Goal: Information Seeking & Learning: Find specific fact

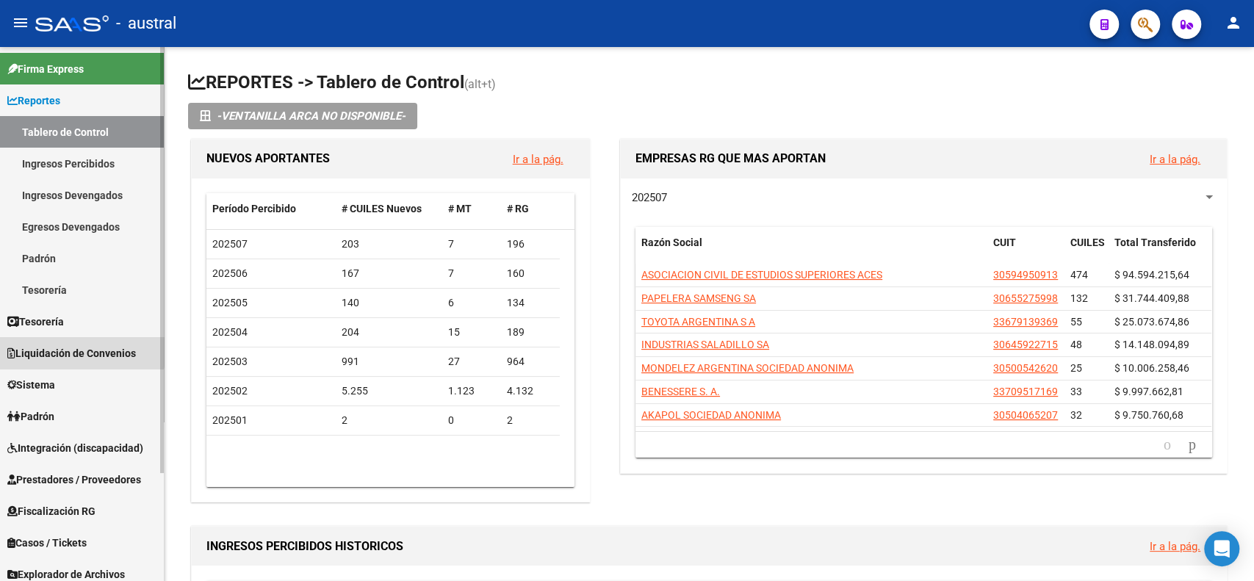
click at [80, 350] on span "Liquidación de Convenios" at bounding box center [71, 353] width 129 height 16
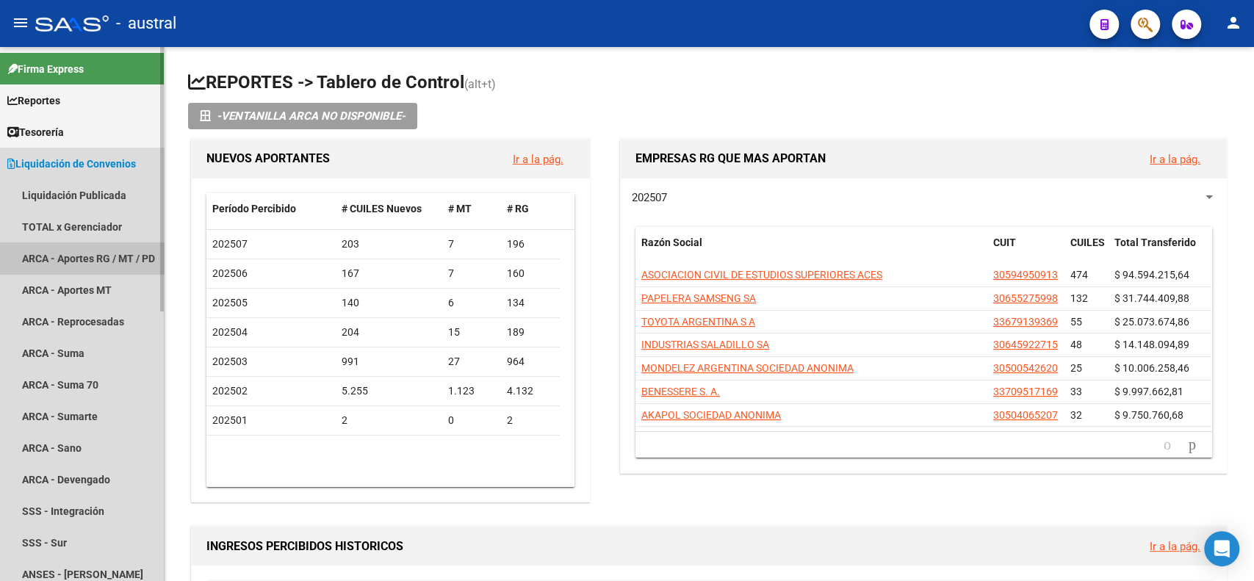
click at [100, 245] on link "ARCA - Aportes RG / MT / PD" at bounding box center [82, 258] width 164 height 32
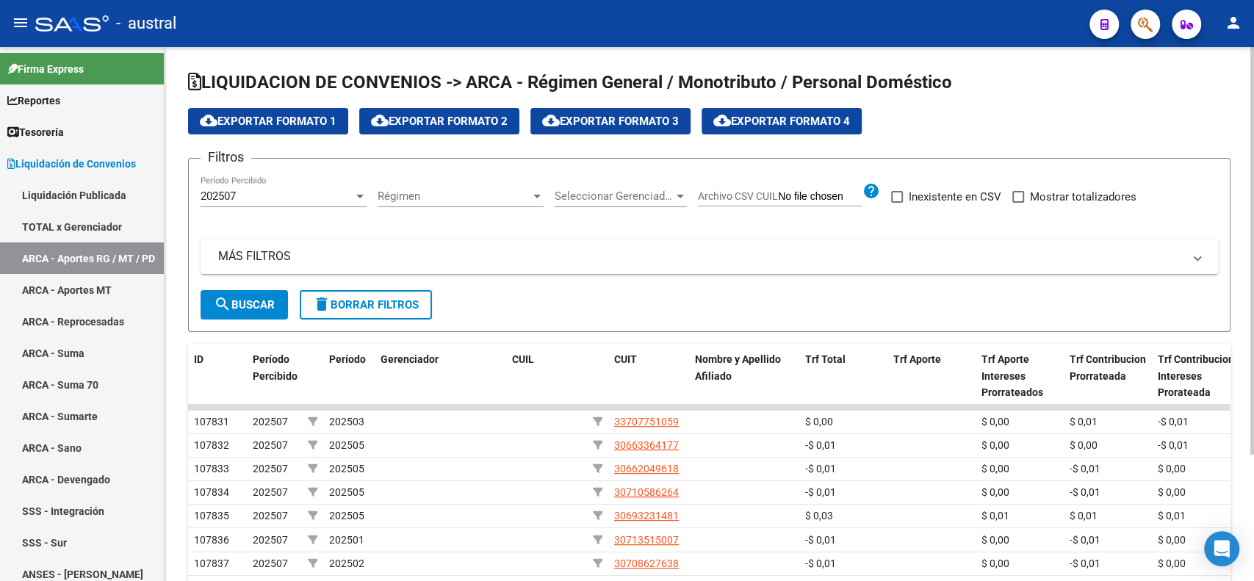
click at [281, 248] on mat-panel-title "MÁS FILTROS" at bounding box center [700, 256] width 965 height 16
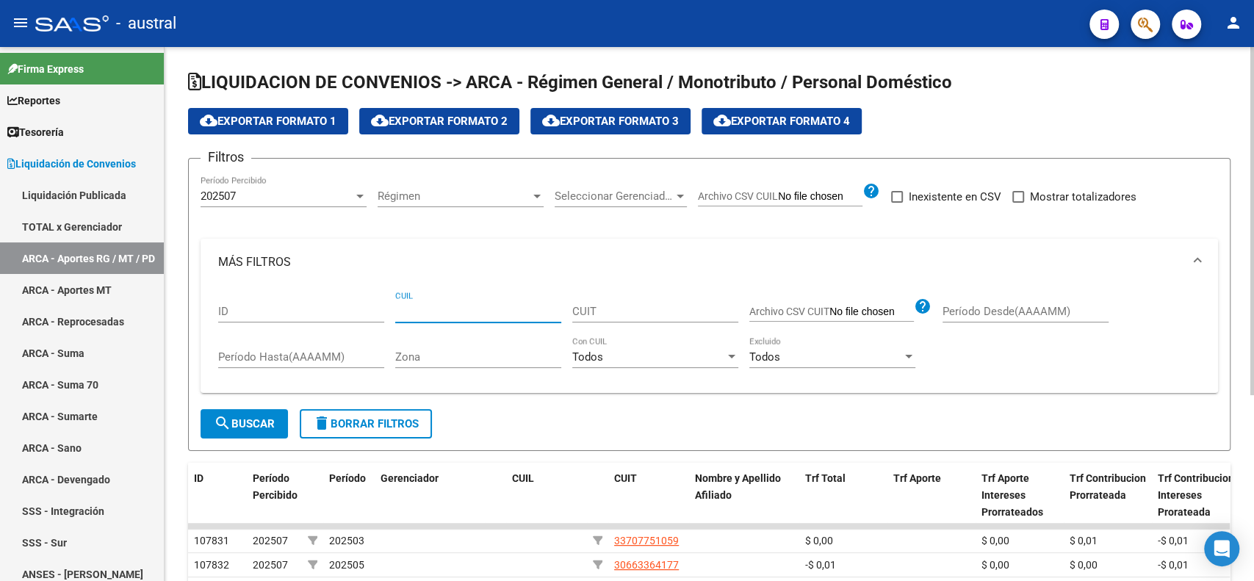
click at [492, 312] on input "CUIL" at bounding box center [478, 311] width 166 height 13
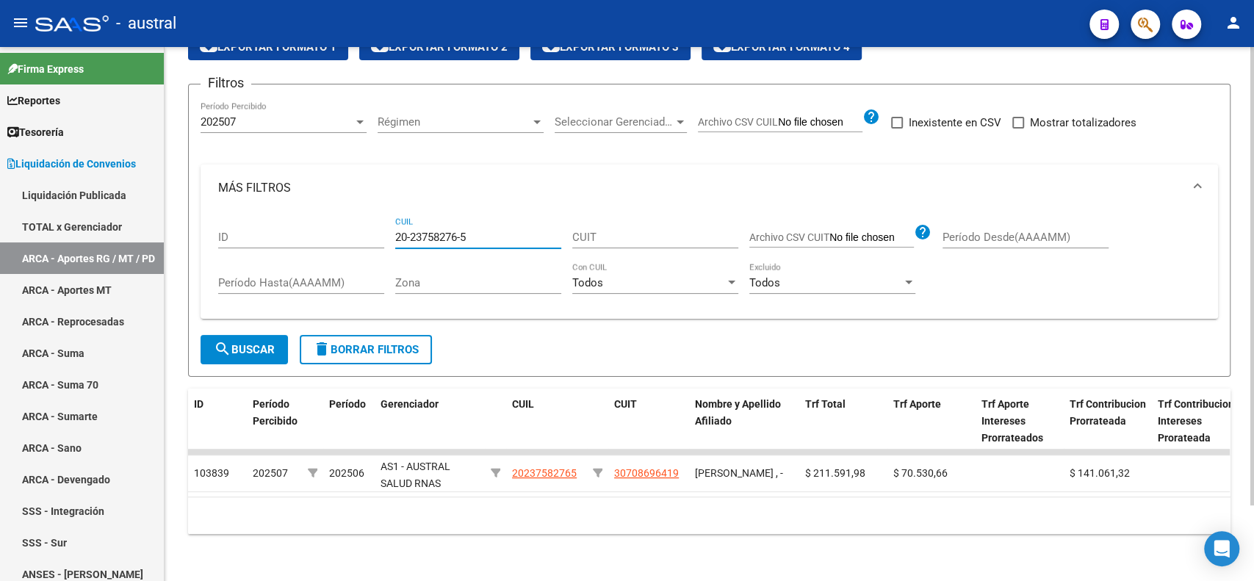
type input "20-23758276-5"
click at [347, 115] on div "202507" at bounding box center [277, 121] width 153 height 13
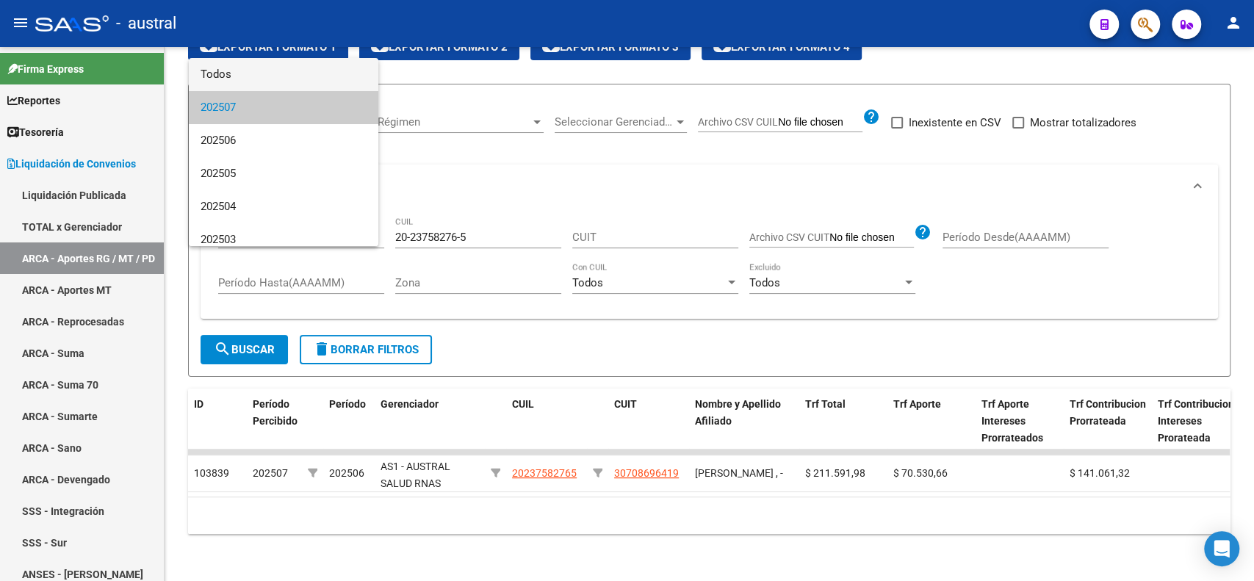
click at [309, 73] on span "Todos" at bounding box center [284, 74] width 166 height 33
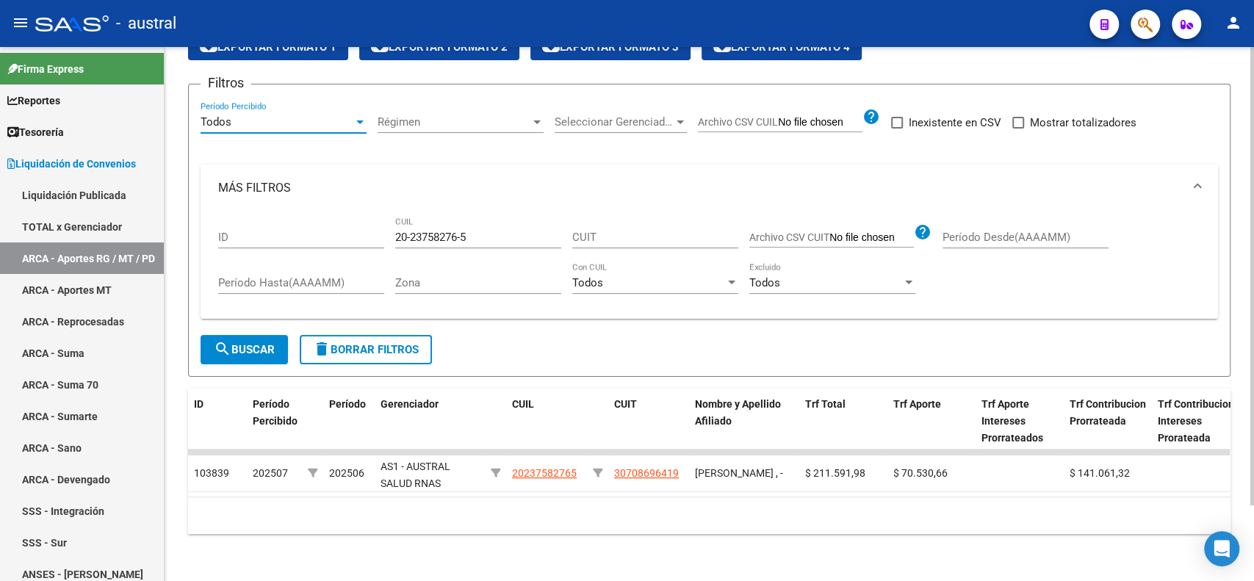
click at [256, 345] on button "search Buscar" at bounding box center [244, 349] width 87 height 29
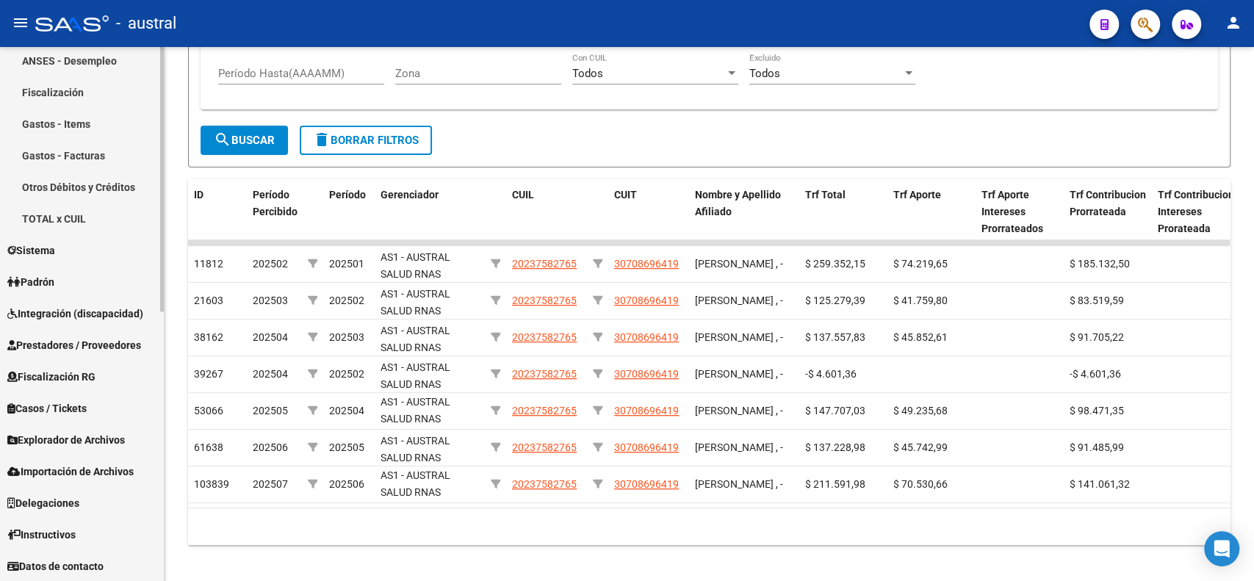
scroll to position [546, 0]
click at [39, 284] on span "Padrón" at bounding box center [30, 281] width 47 height 16
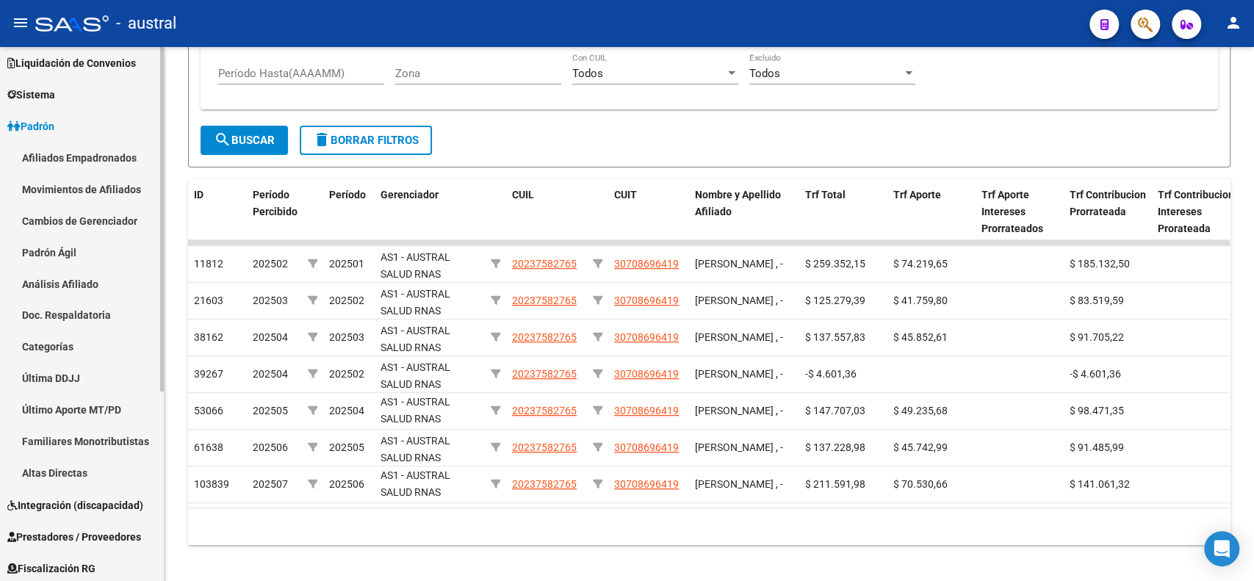
scroll to position [96, 0]
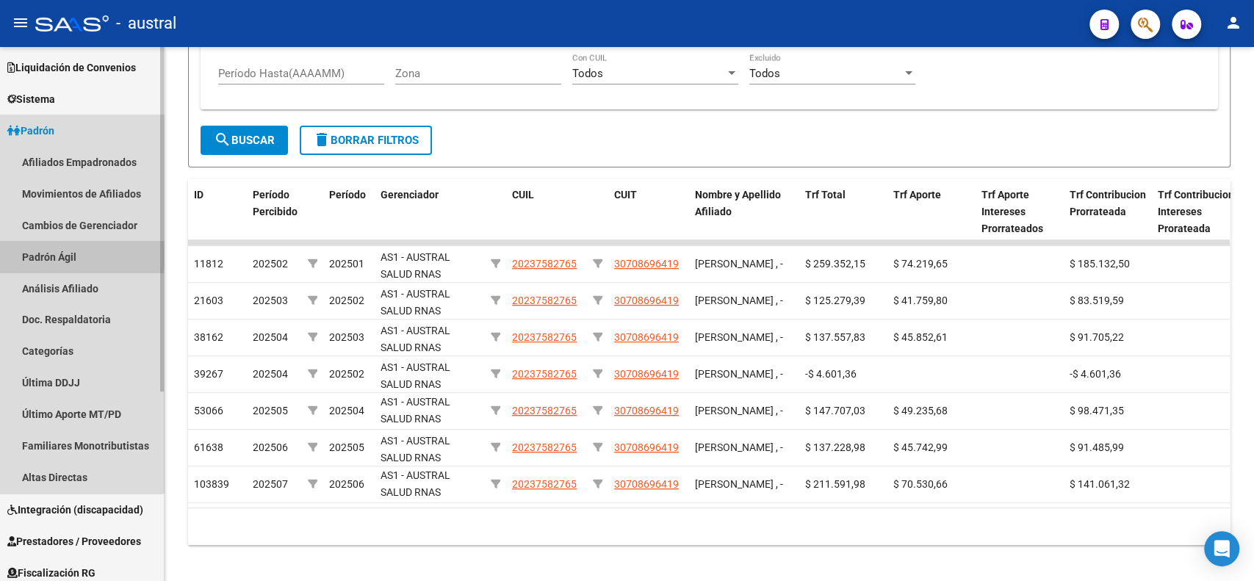
click at [47, 255] on link "Padrón Ágil" at bounding box center [82, 257] width 164 height 32
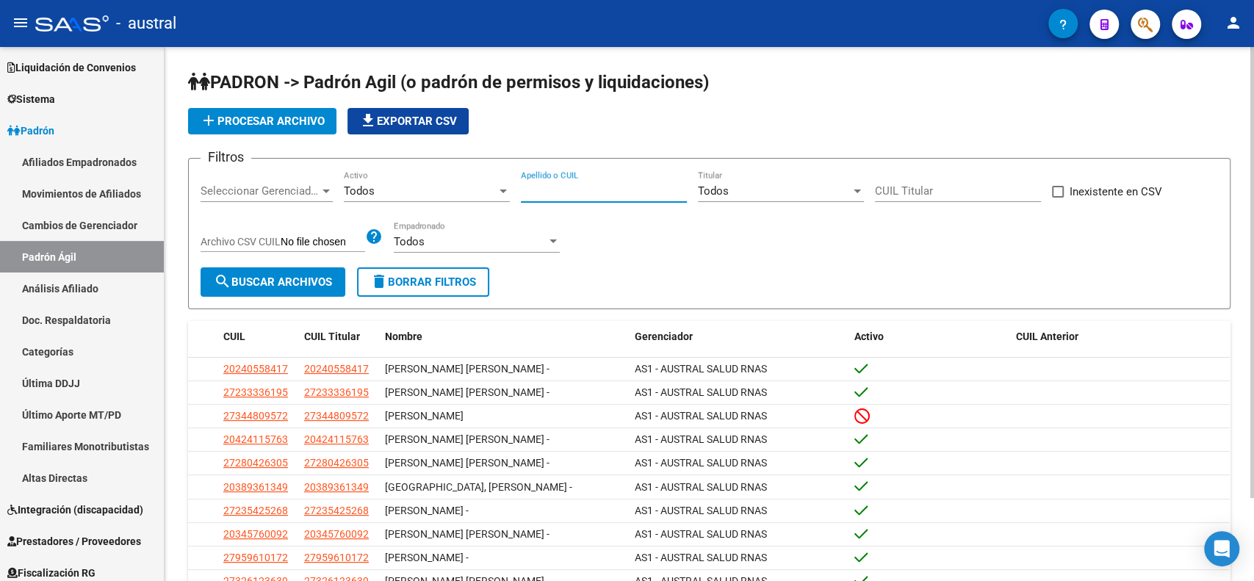
click at [595, 192] on input "Apellido o CUIL" at bounding box center [604, 190] width 166 height 13
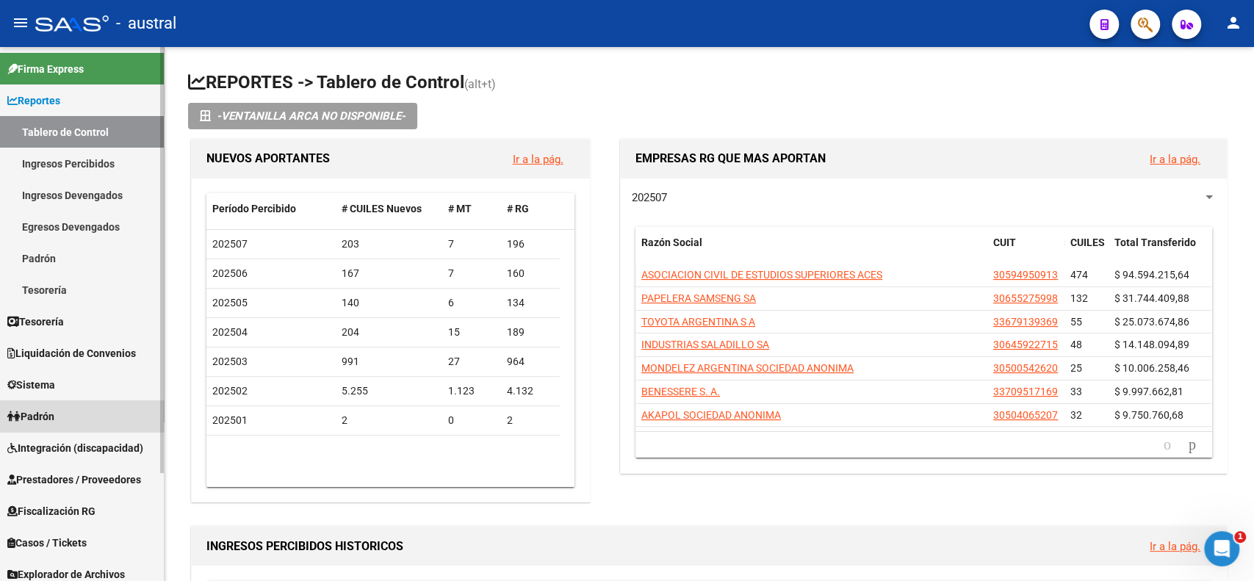
click at [69, 414] on link "Padrón" at bounding box center [82, 416] width 164 height 32
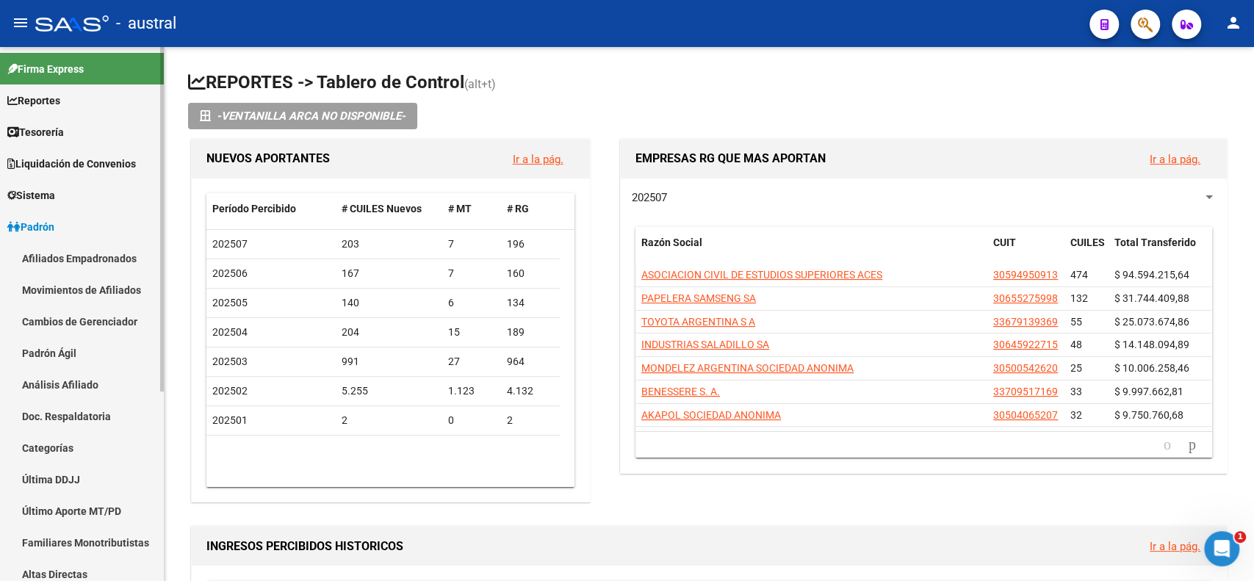
click at [37, 353] on link "Padrón Ágil" at bounding box center [82, 353] width 164 height 32
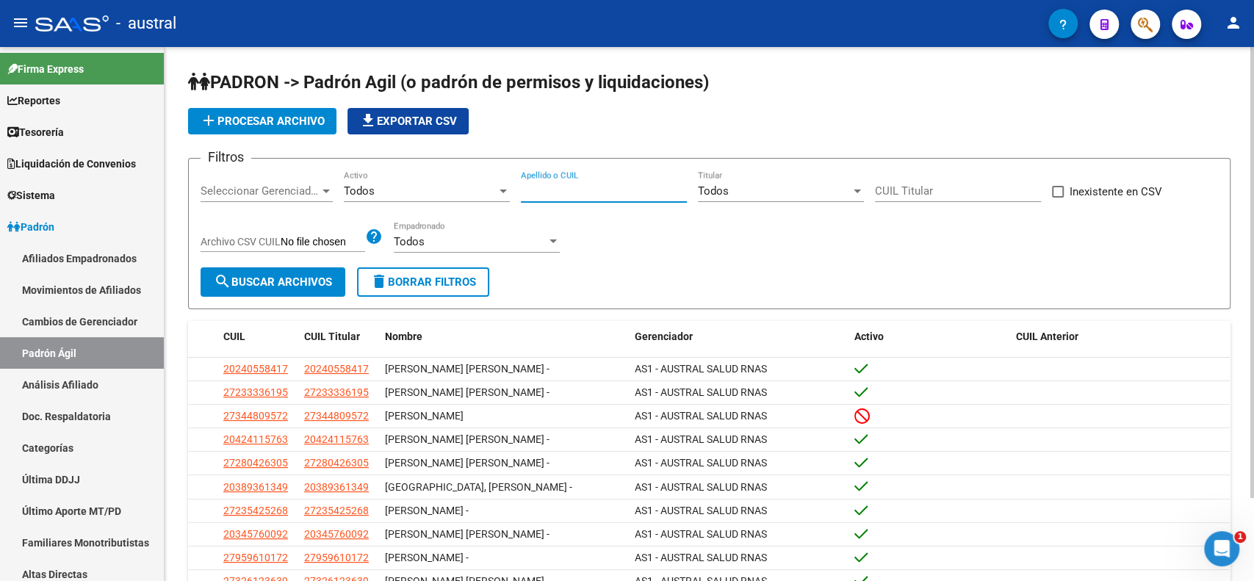
click at [564, 185] on input "Apellido o CUIL" at bounding box center [604, 190] width 166 height 13
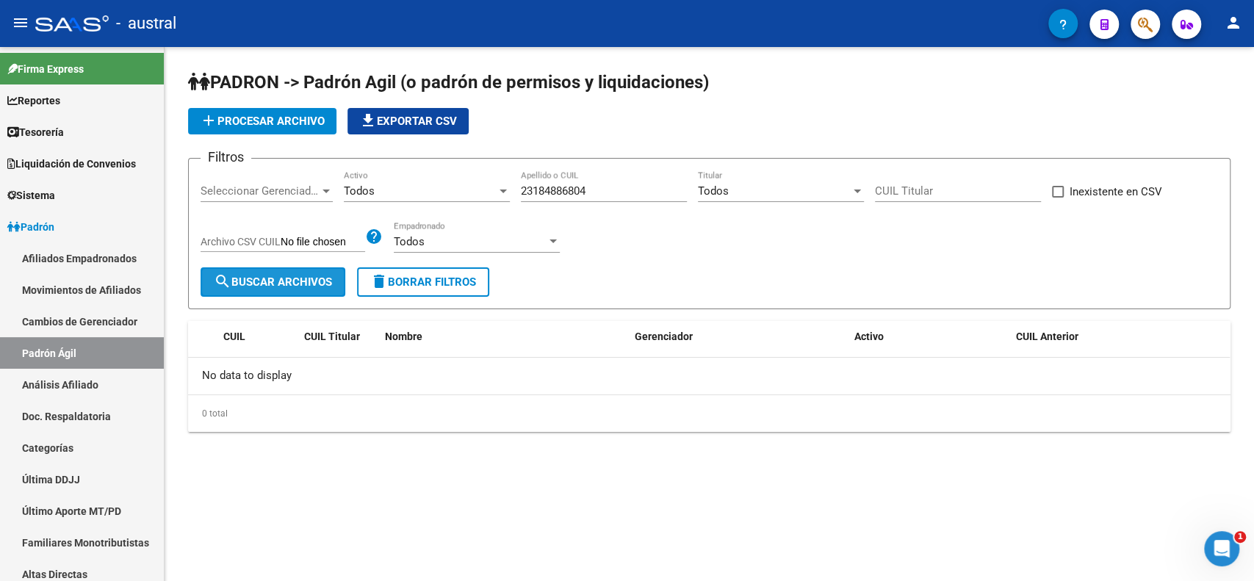
click at [292, 281] on span "search Buscar Archivos" at bounding box center [273, 282] width 118 height 13
click at [621, 190] on input "23184886804" at bounding box center [604, 190] width 166 height 13
drag, startPoint x: 600, startPoint y: 188, endPoint x: 482, endPoint y: 181, distance: 118.5
click at [482, 181] on div "Filtros Seleccionar Gerenciador Seleccionar Gerenciador Todos Activo 2318488680…" at bounding box center [710, 218] width 1018 height 97
paste input "235568209"
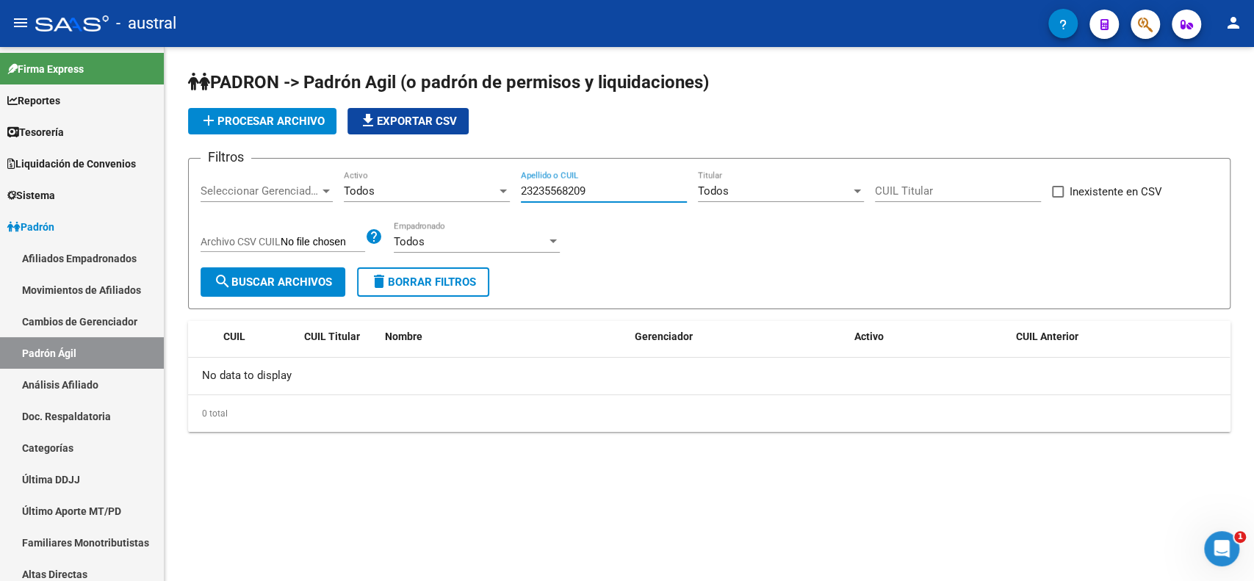
type input "23235568209"
click at [299, 280] on span "search Buscar Archivos" at bounding box center [273, 282] width 118 height 13
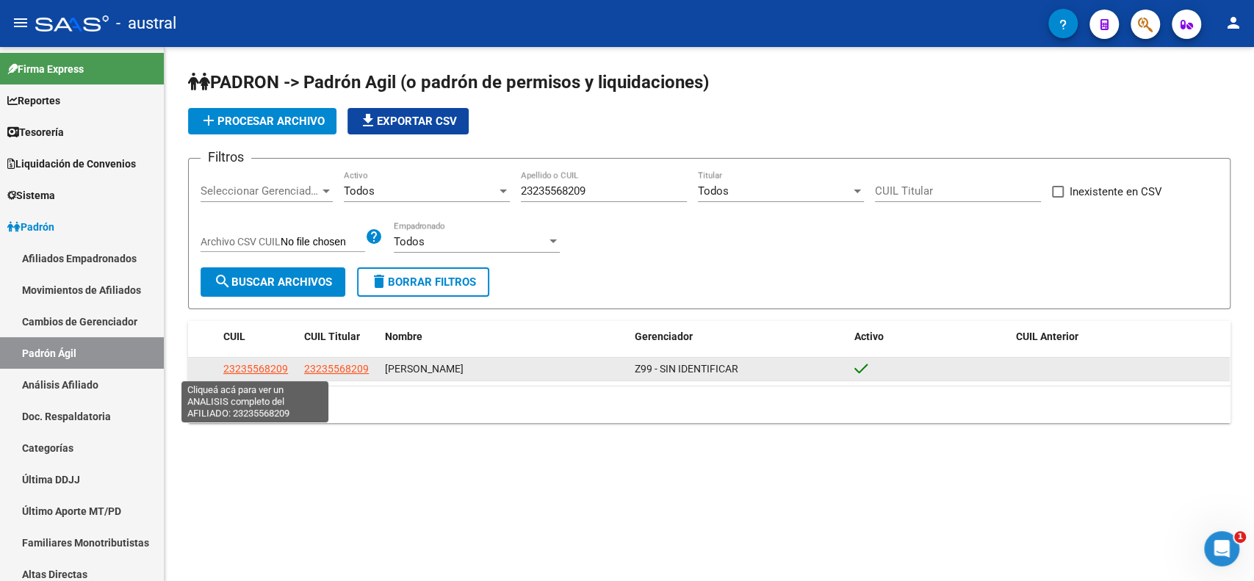
click at [258, 367] on span "23235568209" at bounding box center [255, 369] width 65 height 12
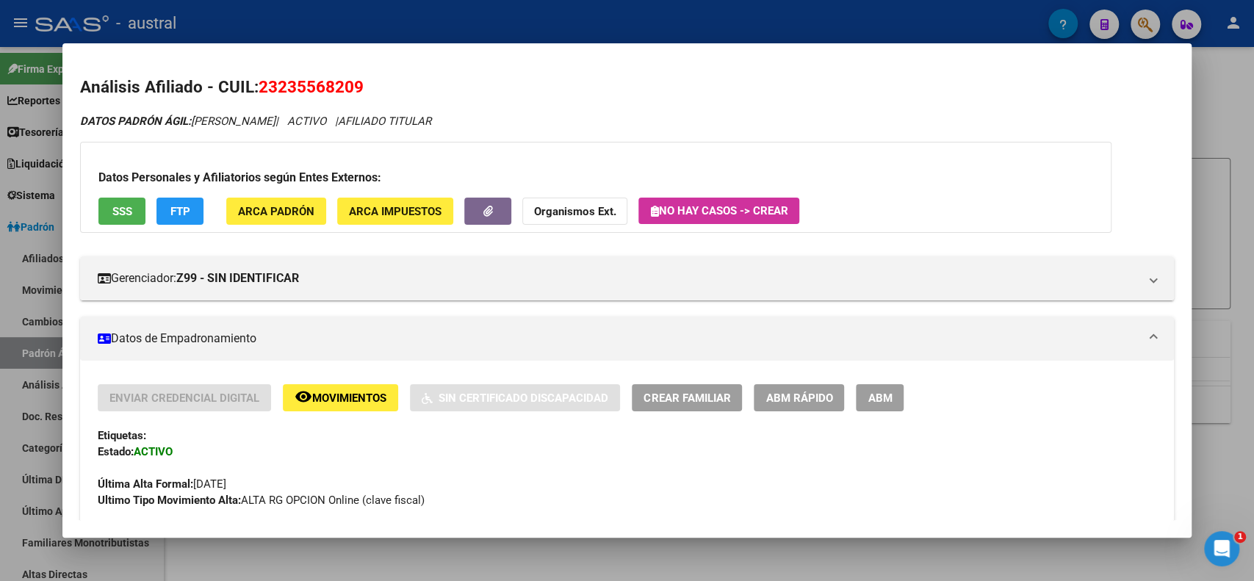
click at [120, 209] on span "SSS" at bounding box center [122, 211] width 20 height 13
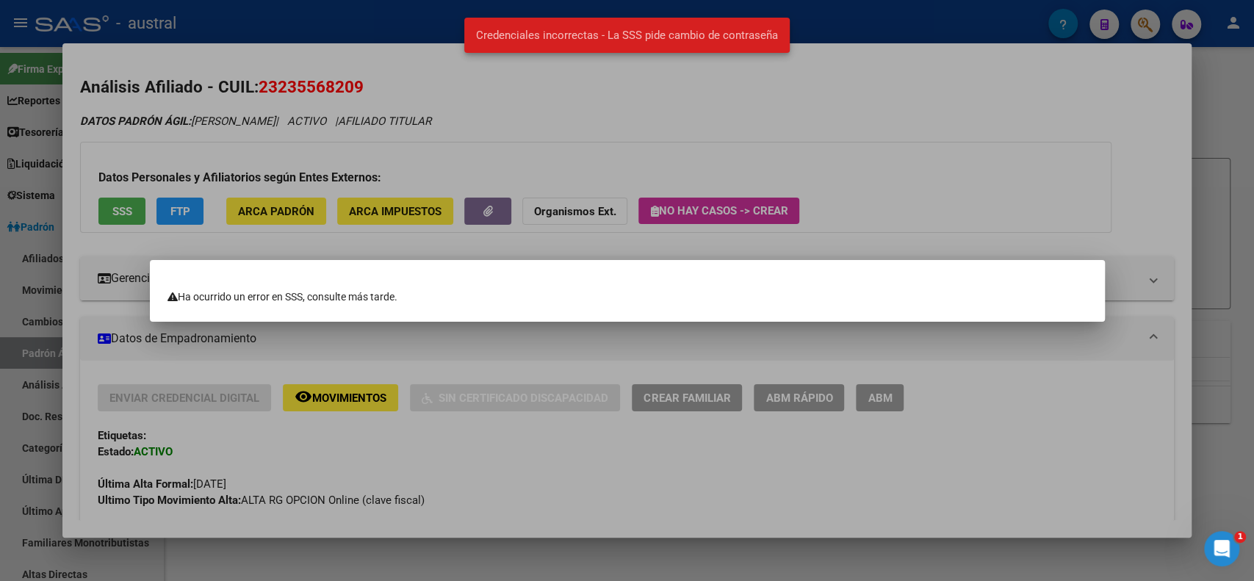
click at [188, 208] on div at bounding box center [627, 290] width 1254 height 581
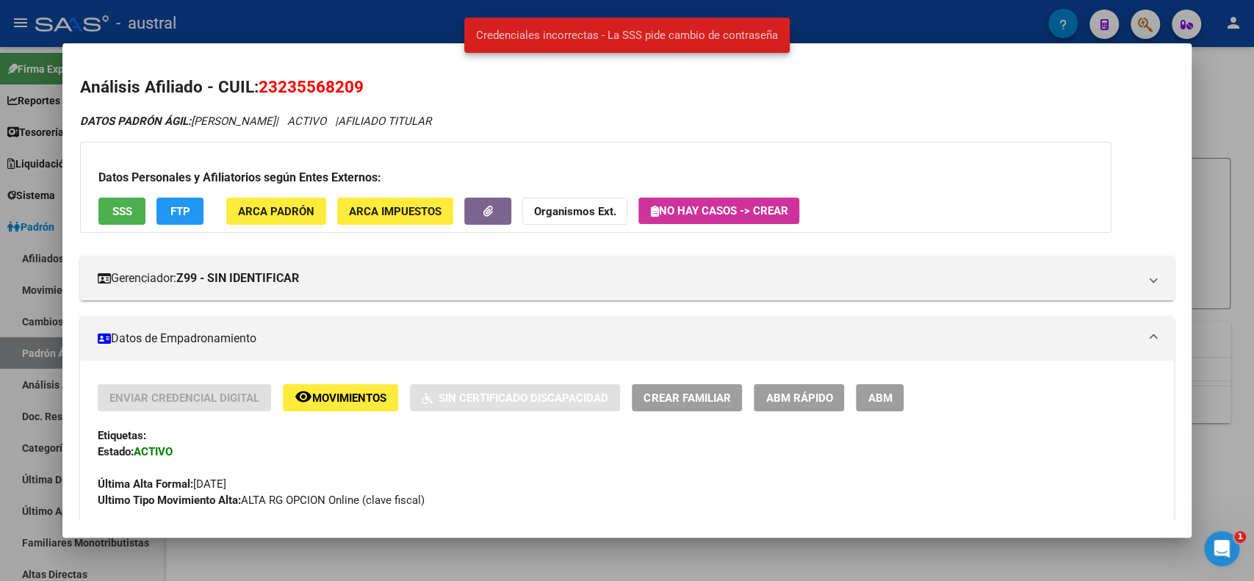
click at [188, 208] on span "FTP" at bounding box center [180, 211] width 20 height 13
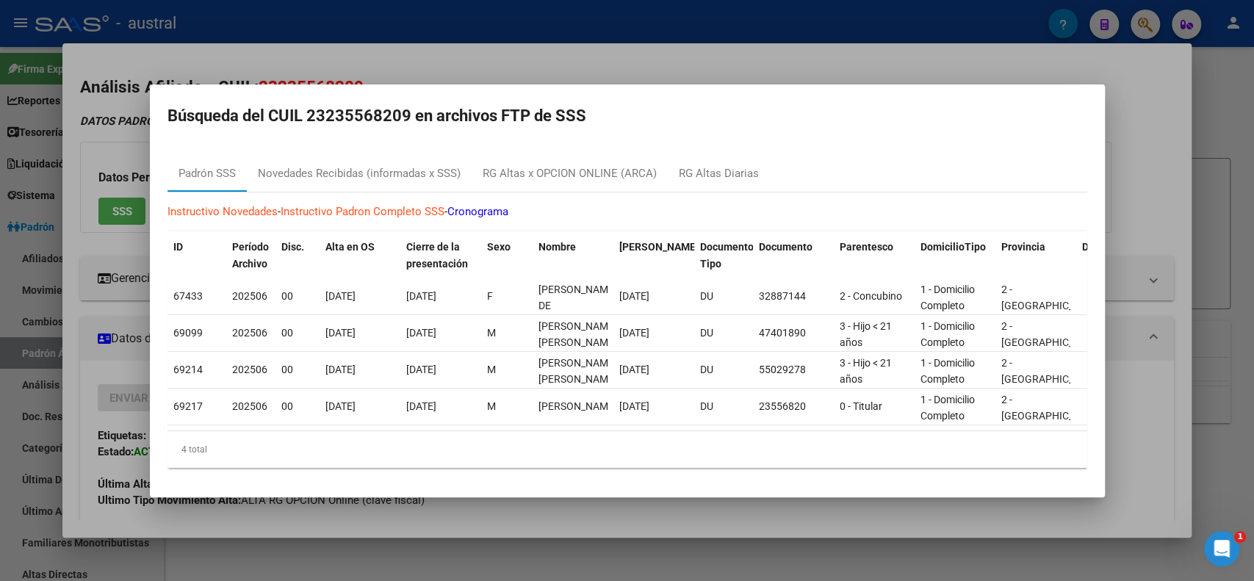
drag, startPoint x: 744, startPoint y: 62, endPoint x: 744, endPoint y: 54, distance: 8.1
click at [744, 62] on div at bounding box center [627, 290] width 1254 height 581
